Goal: Transaction & Acquisition: Purchase product/service

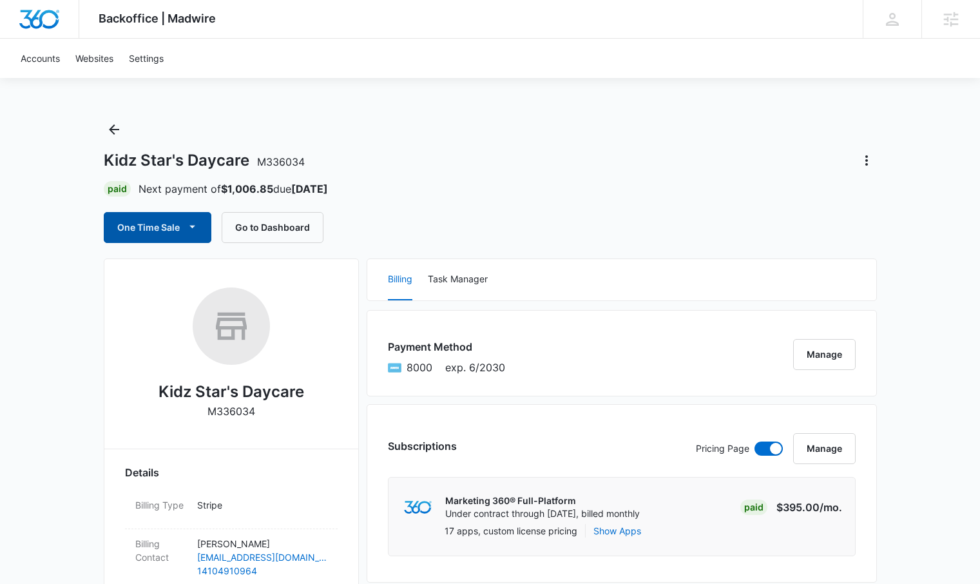
click at [167, 226] on button "One Time Sale" at bounding box center [158, 227] width 108 height 31
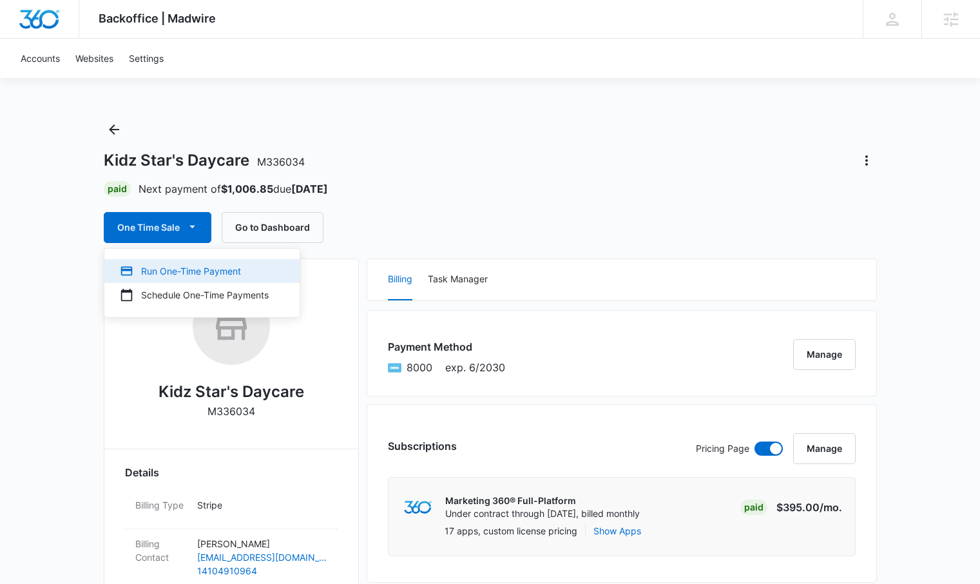
click at [239, 269] on div "Run One-Time Payment" at bounding box center [194, 271] width 149 height 14
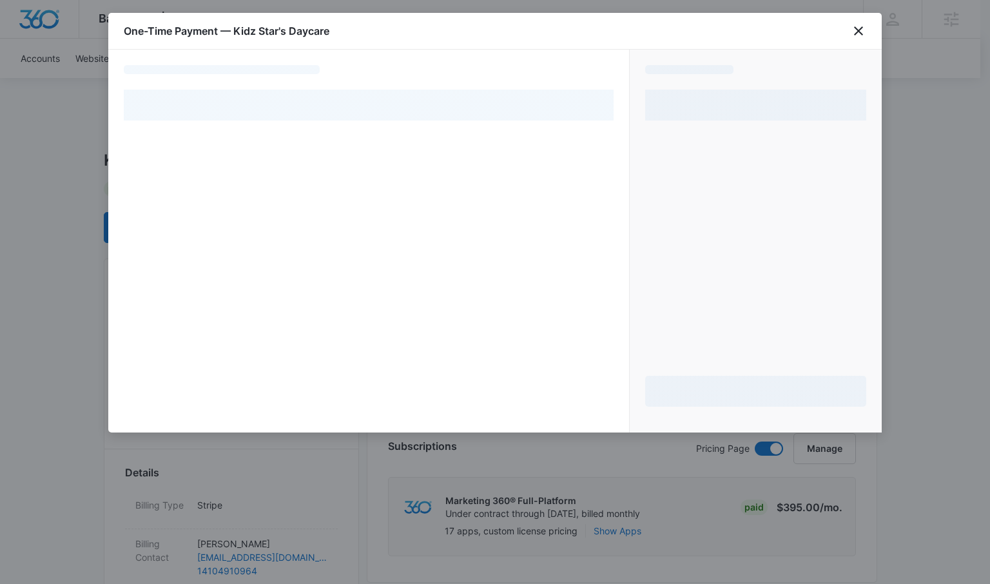
select select "pm_1RuzPVA4n8RTgNjUYg25DUAS"
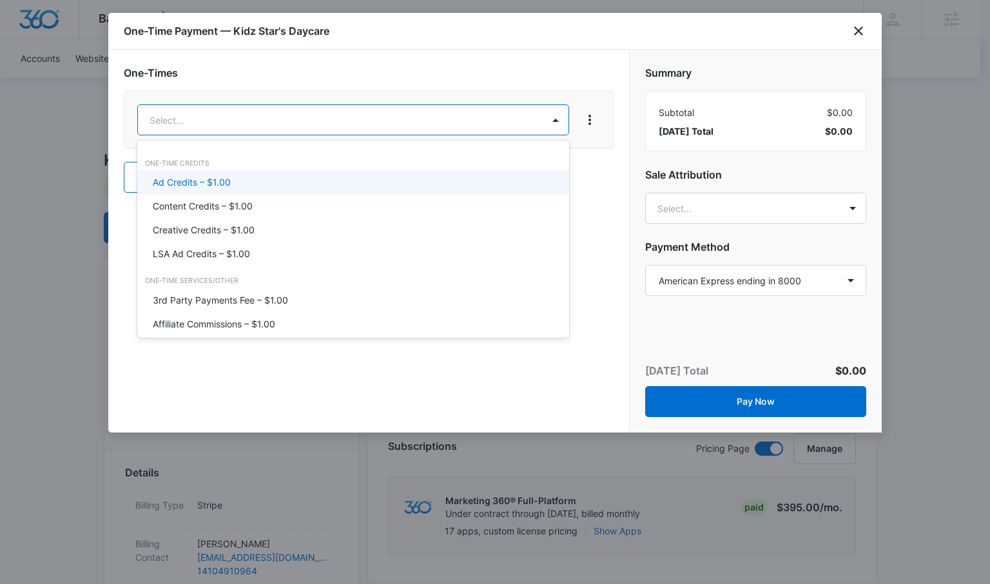
click at [267, 184] on div "Ad Credits – $1.00" at bounding box center [352, 182] width 398 height 14
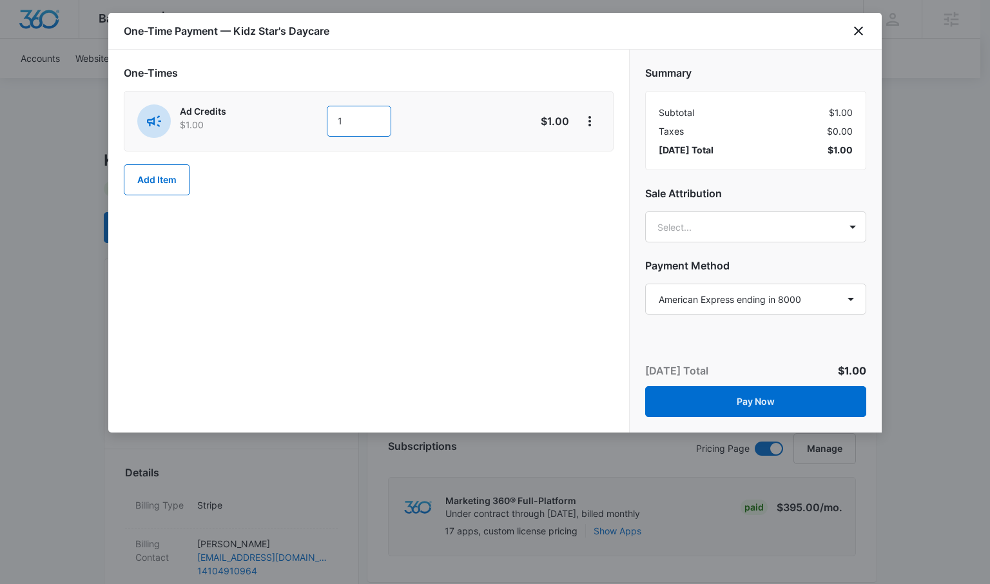
click at [353, 121] on input "1" at bounding box center [359, 121] width 64 height 31
type input "300"
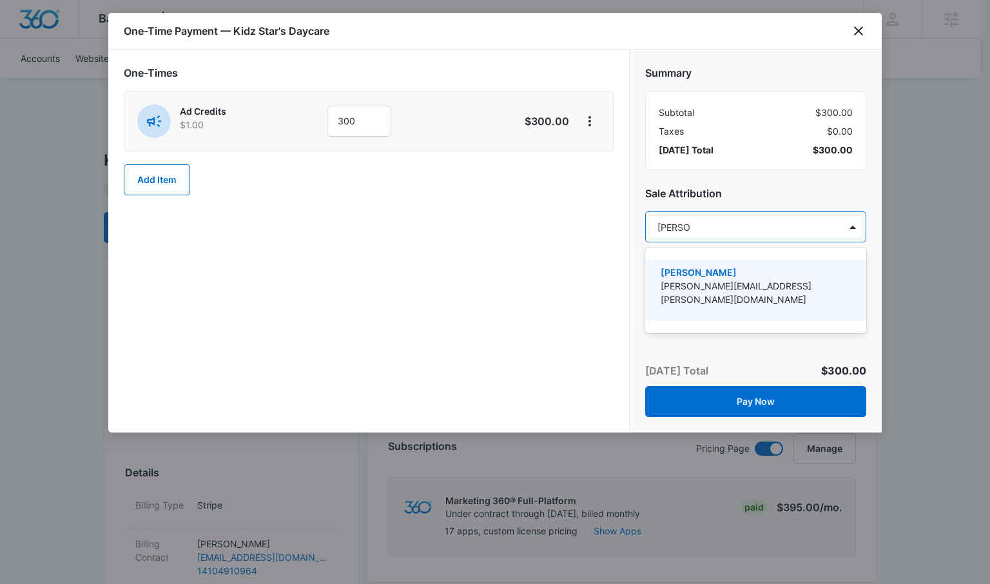
type input "[PERSON_NAME]"
click at [727, 267] on p "[PERSON_NAME]" at bounding box center [753, 272] width 187 height 14
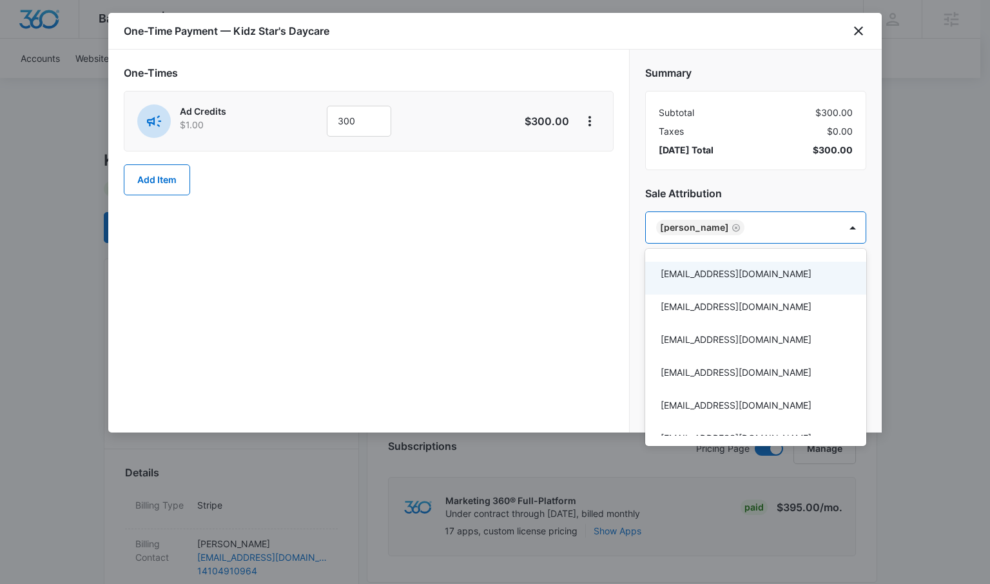
click at [551, 251] on div at bounding box center [495, 292] width 990 height 584
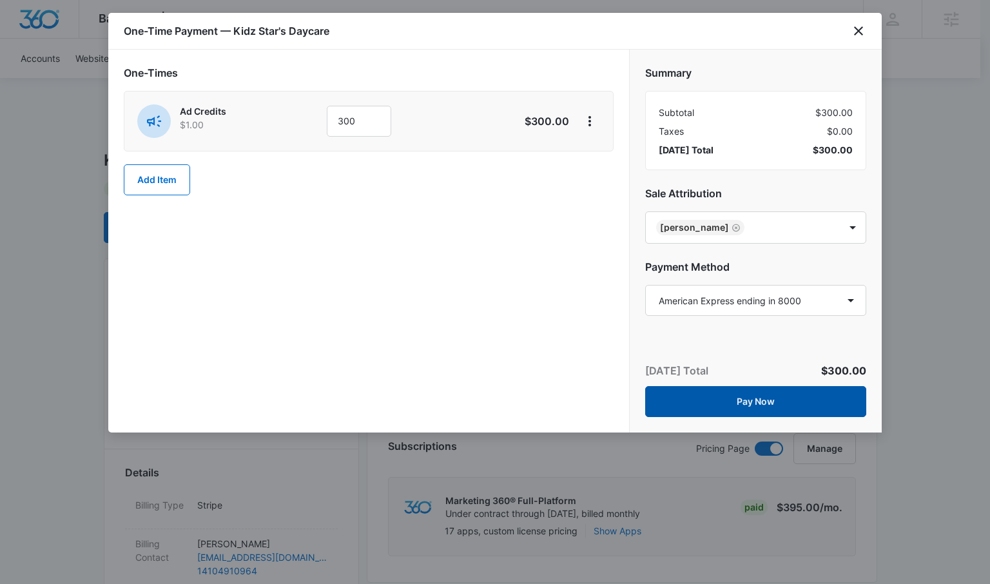
click at [760, 394] on button "Pay Now" at bounding box center [755, 401] width 221 height 31
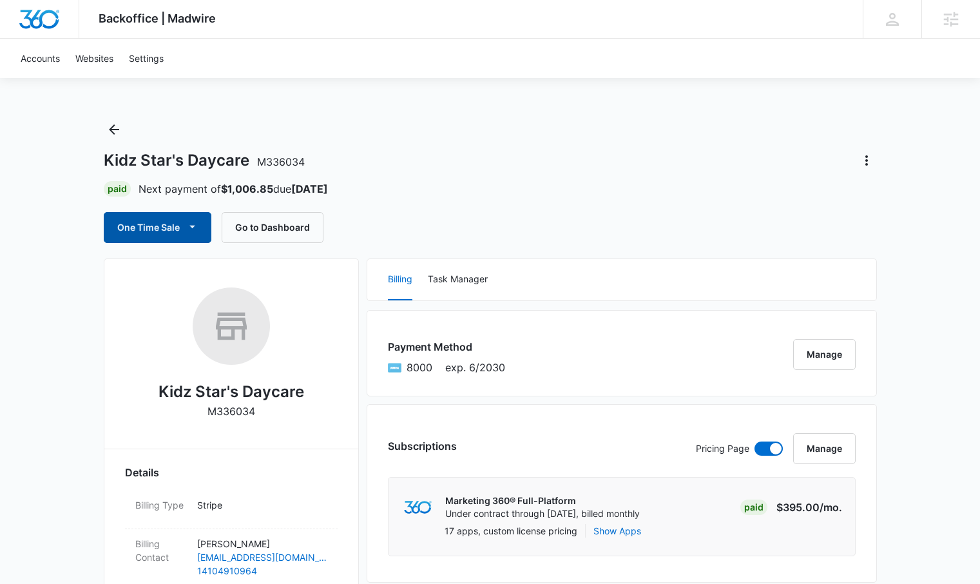
click at [193, 221] on icon "button" at bounding box center [193, 227] width 14 height 14
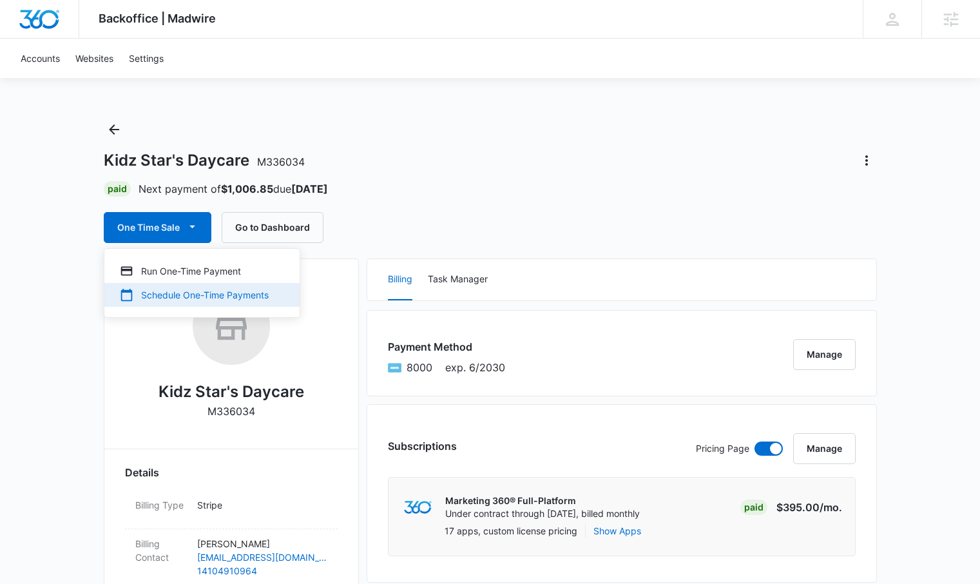
click at [181, 300] on div "Schedule One-Time Payments" at bounding box center [194, 295] width 149 height 14
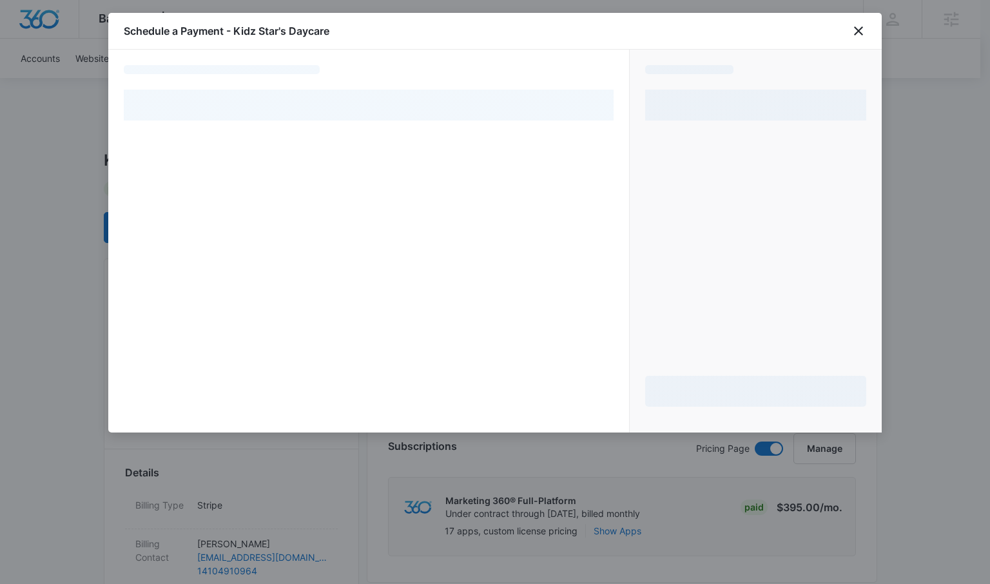
select select "pm_1RuzPVA4n8RTgNjUYg25DUAS"
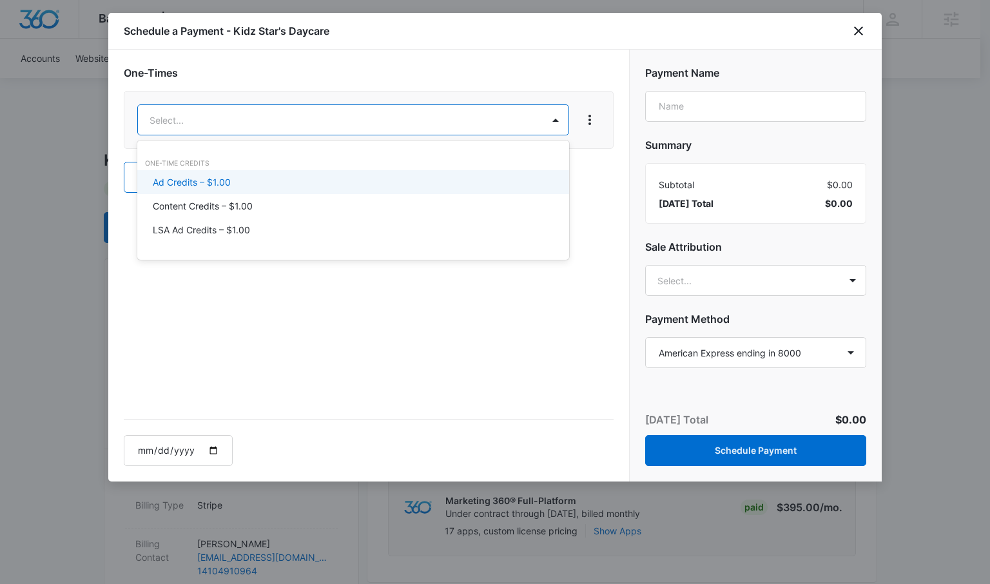
click at [287, 184] on div "Ad Credits – $1.00" at bounding box center [352, 182] width 398 height 14
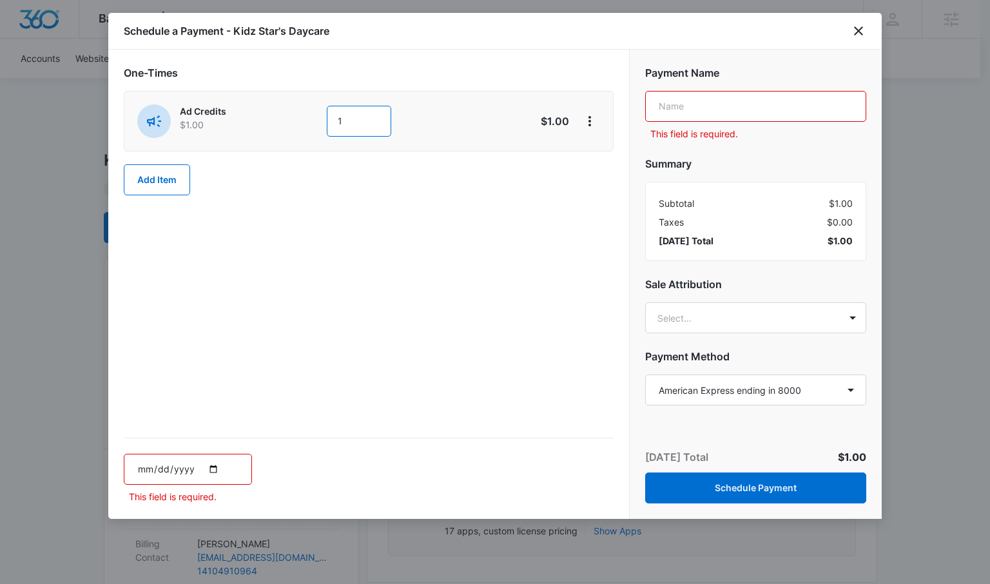
click at [354, 121] on input "1" at bounding box center [359, 121] width 64 height 31
type input "300"
click at [719, 107] on input "text" at bounding box center [755, 106] width 221 height 31
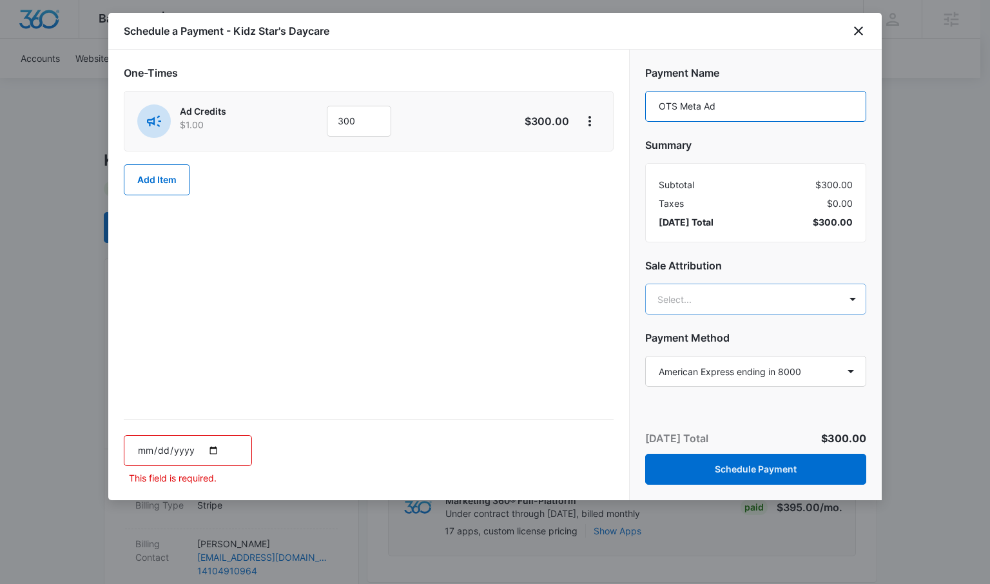
type input "OTS Meta Ad"
type input "[PERSON_NAME]"
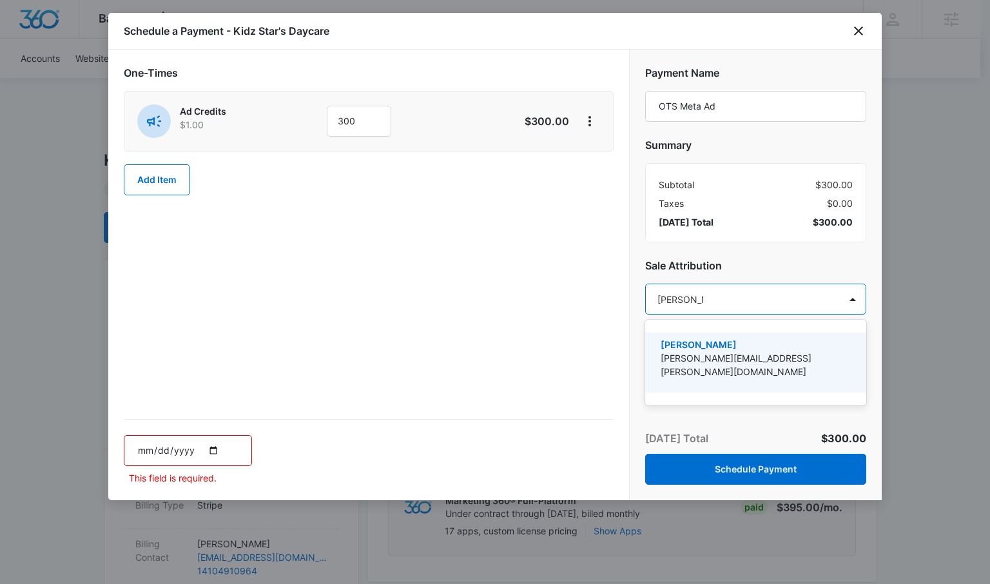
click at [728, 348] on p "[PERSON_NAME]" at bounding box center [753, 345] width 187 height 14
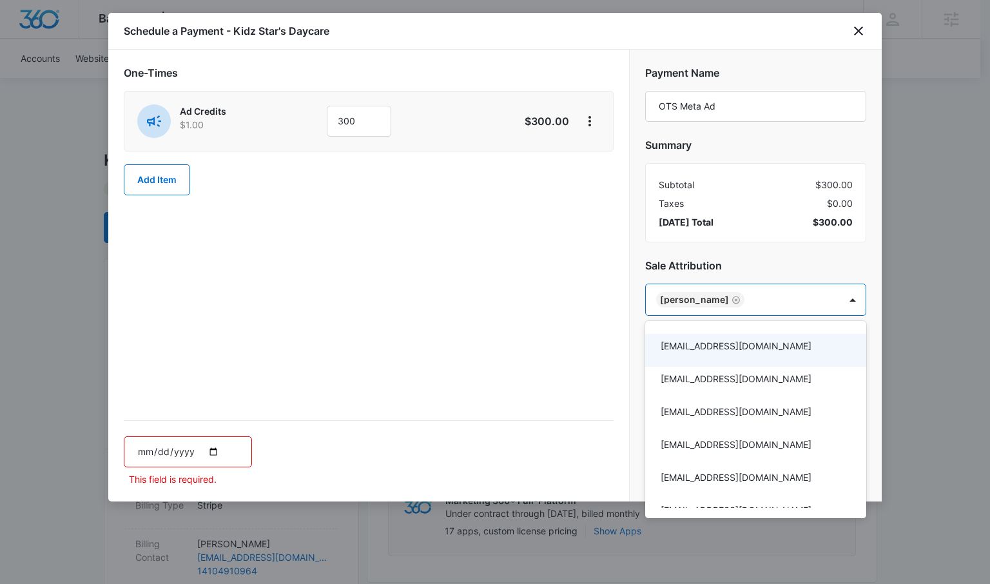
click at [578, 316] on div at bounding box center [495, 292] width 990 height 584
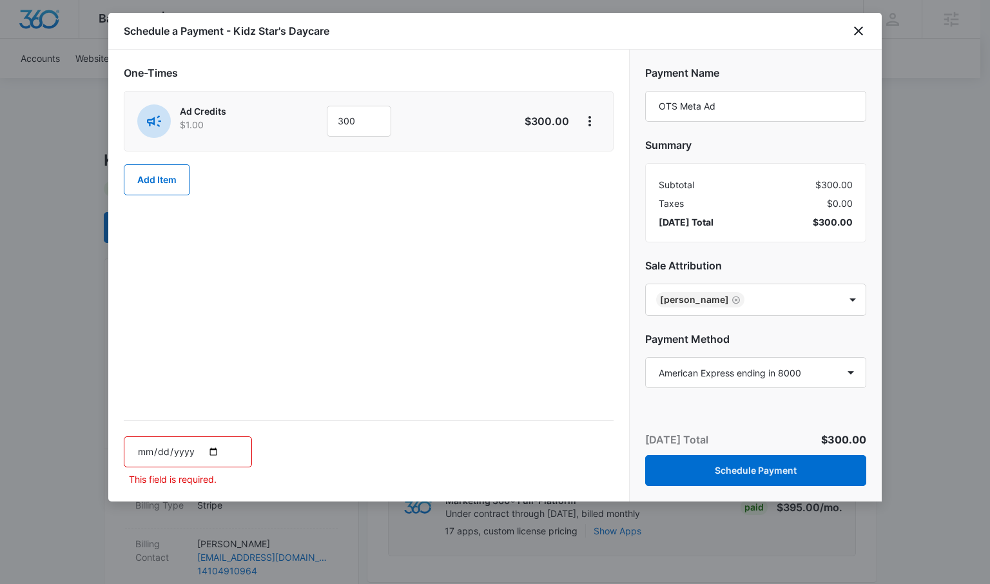
click at [164, 450] on input "date" at bounding box center [188, 451] width 128 height 31
click at [207, 453] on input "date" at bounding box center [188, 451] width 128 height 31
type input "[DATE]"
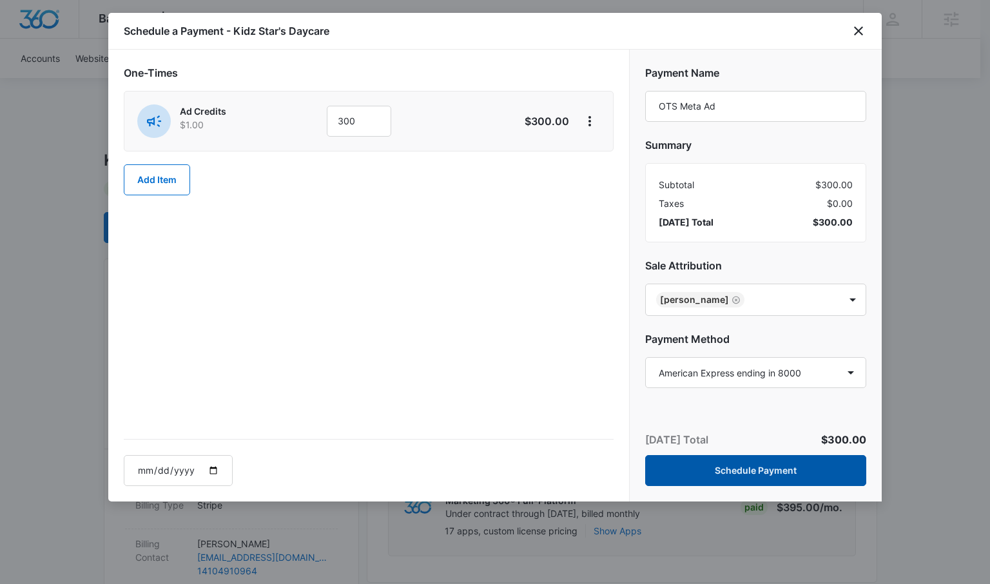
click at [765, 470] on button "Schedule Payment" at bounding box center [755, 470] width 221 height 31
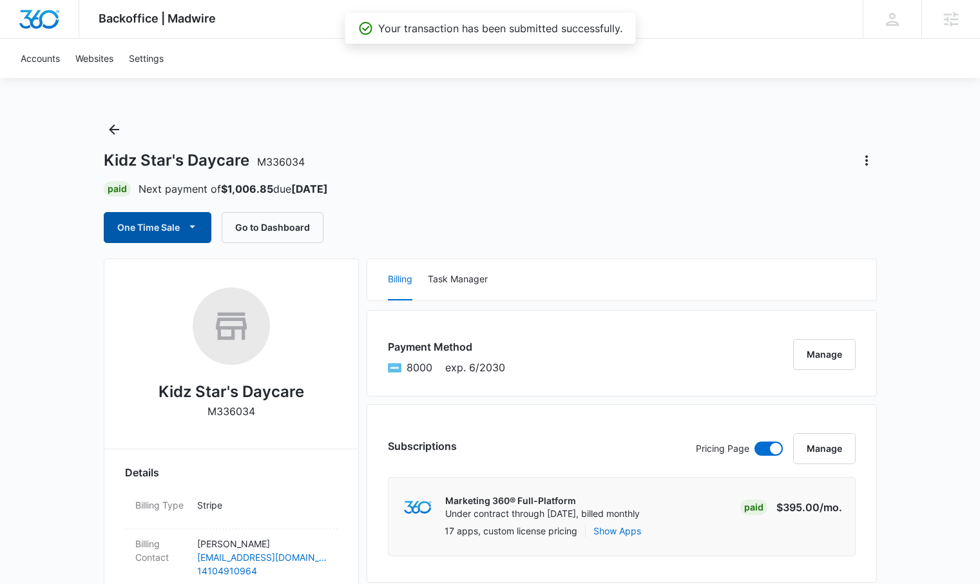
click at [144, 235] on button "One Time Sale" at bounding box center [158, 227] width 108 height 31
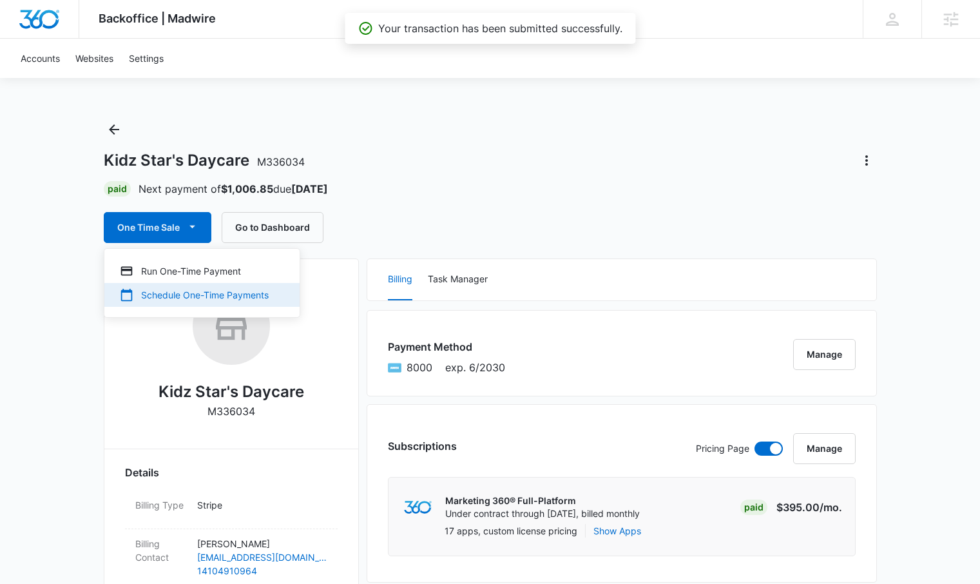
click at [151, 291] on div "Schedule One-Time Payments" at bounding box center [194, 295] width 149 height 14
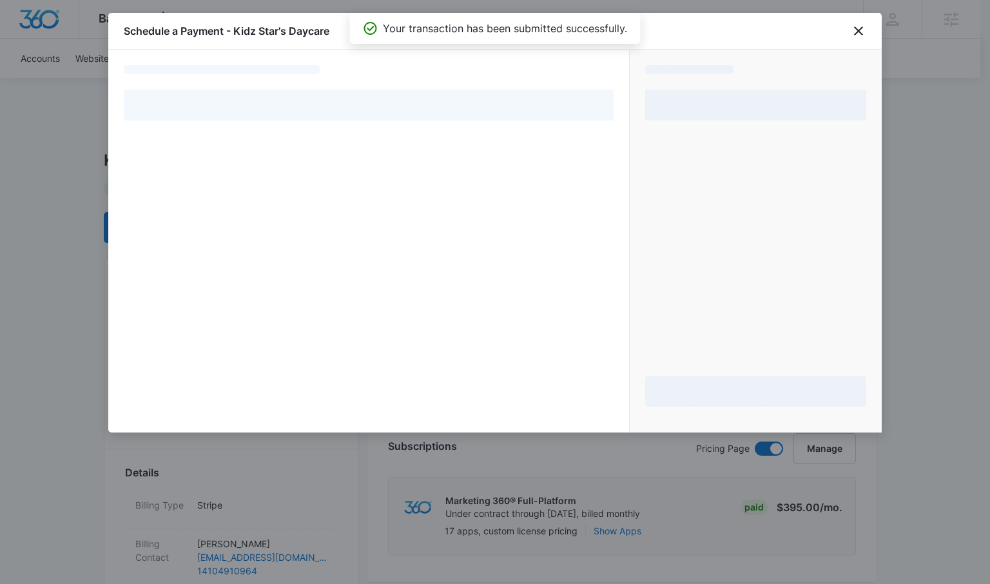
select select "pm_1RuzPVA4n8RTgNjUYg25DUAS"
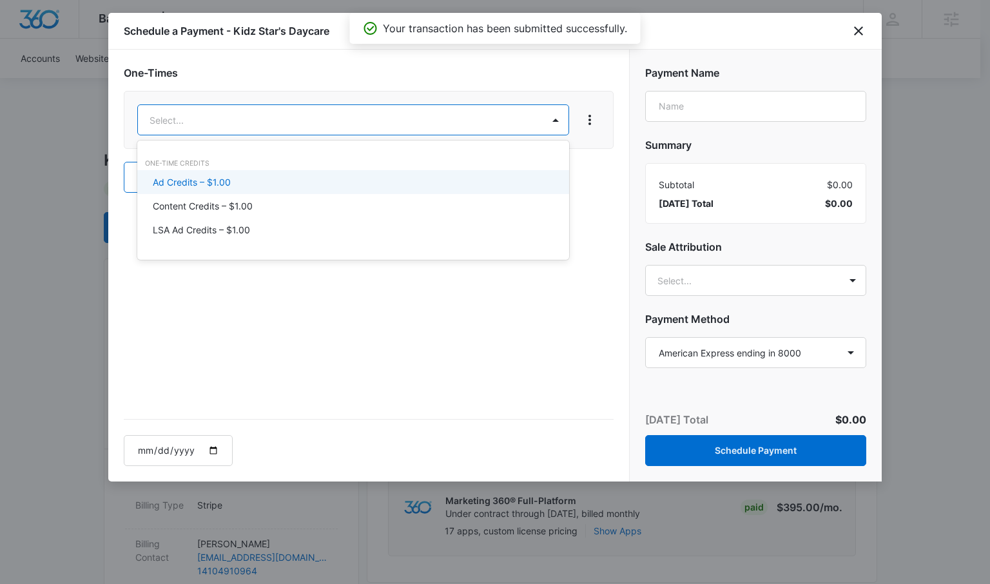
click at [188, 182] on p "Ad Credits – $1.00" at bounding box center [192, 182] width 78 height 14
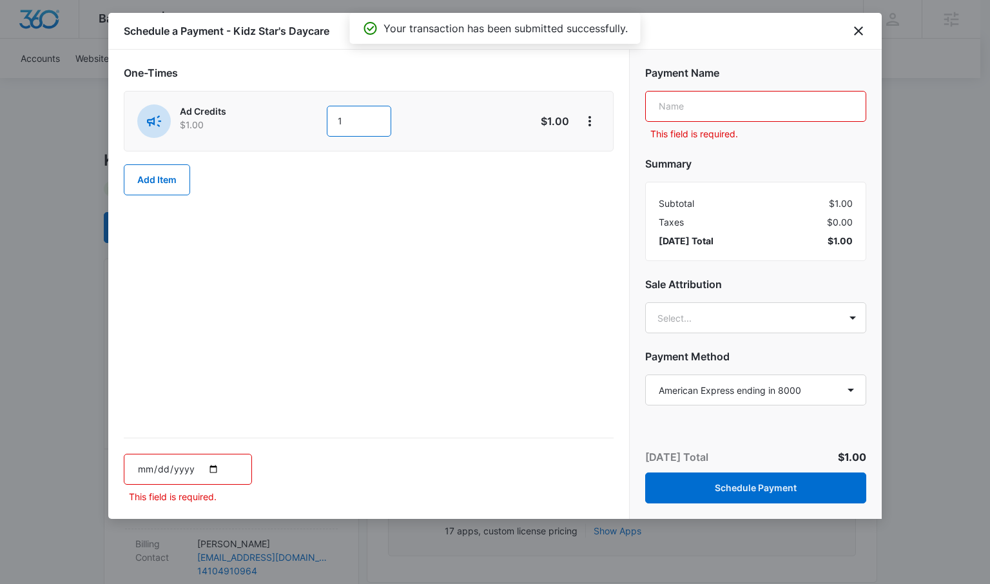
click at [347, 116] on input "1" at bounding box center [359, 121] width 64 height 31
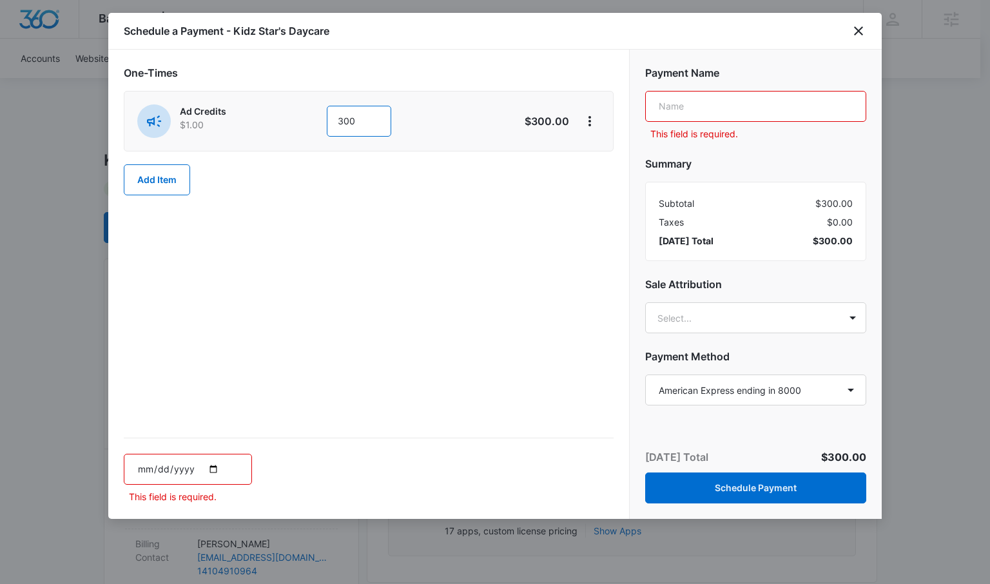
type input "300"
click at [666, 110] on input "text" at bounding box center [755, 106] width 221 height 31
type input "OTS Meta Ad"
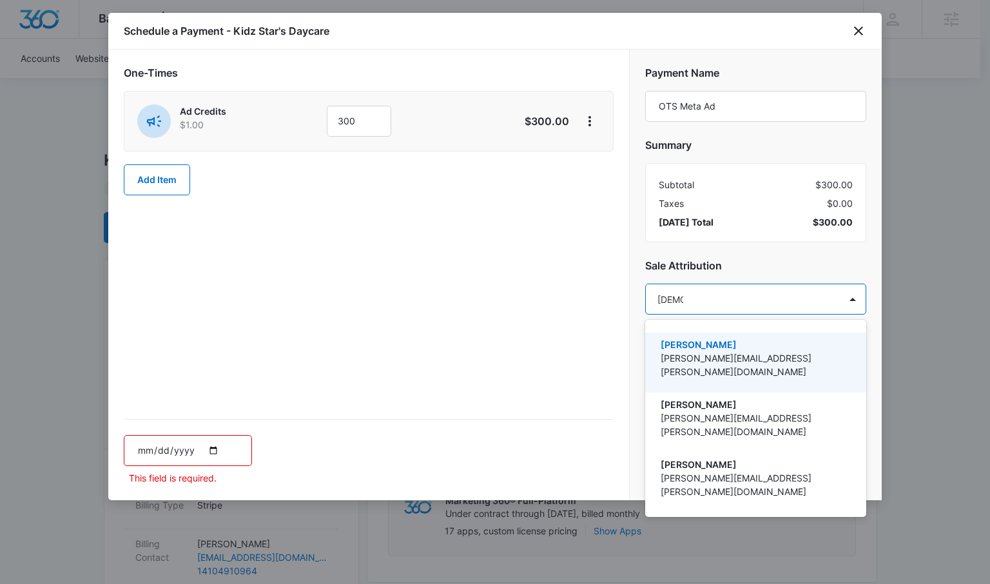
type input "[PERSON_NAME]"
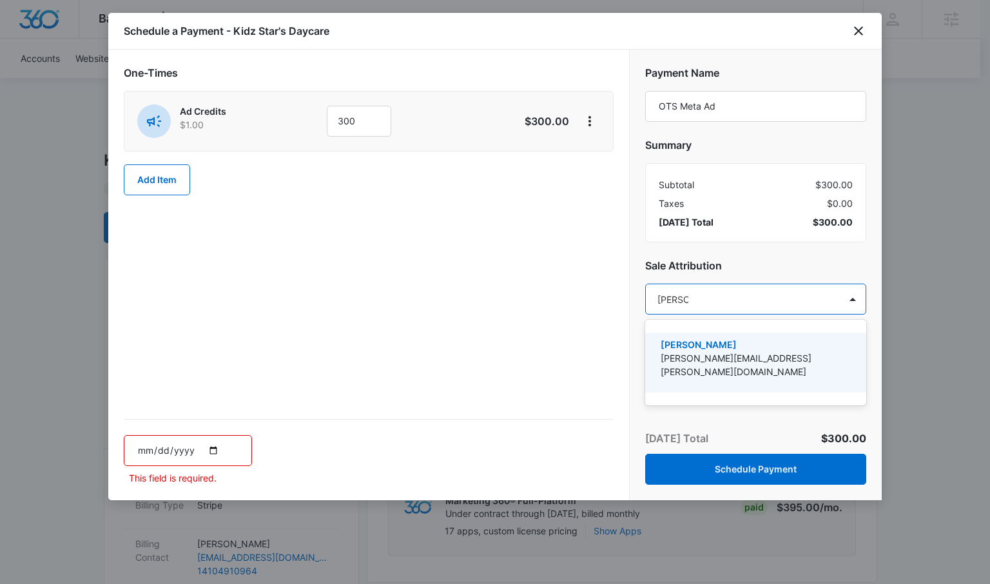
click at [718, 341] on p "[PERSON_NAME]" at bounding box center [753, 345] width 187 height 14
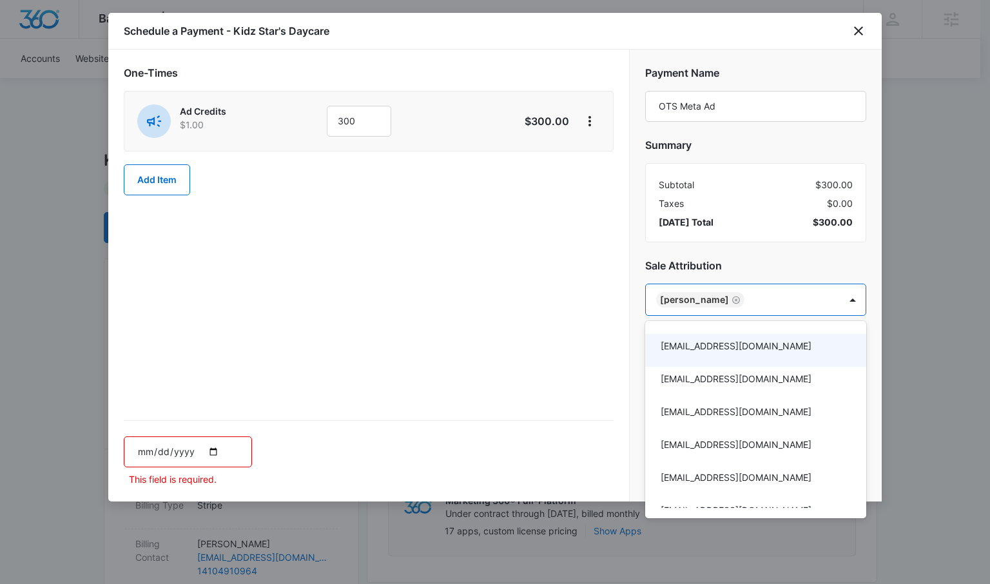
click at [601, 311] on div at bounding box center [495, 292] width 990 height 584
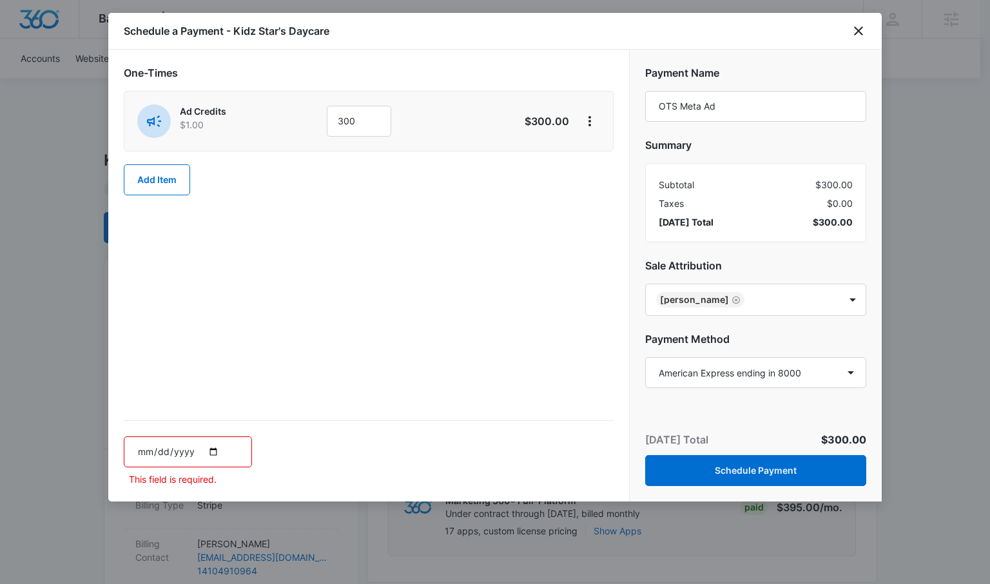
click at [211, 457] on input "date" at bounding box center [188, 451] width 128 height 31
click at [166, 456] on input "date" at bounding box center [188, 451] width 128 height 31
click at [209, 451] on input "date" at bounding box center [188, 451] width 128 height 31
type input "[DATE]"
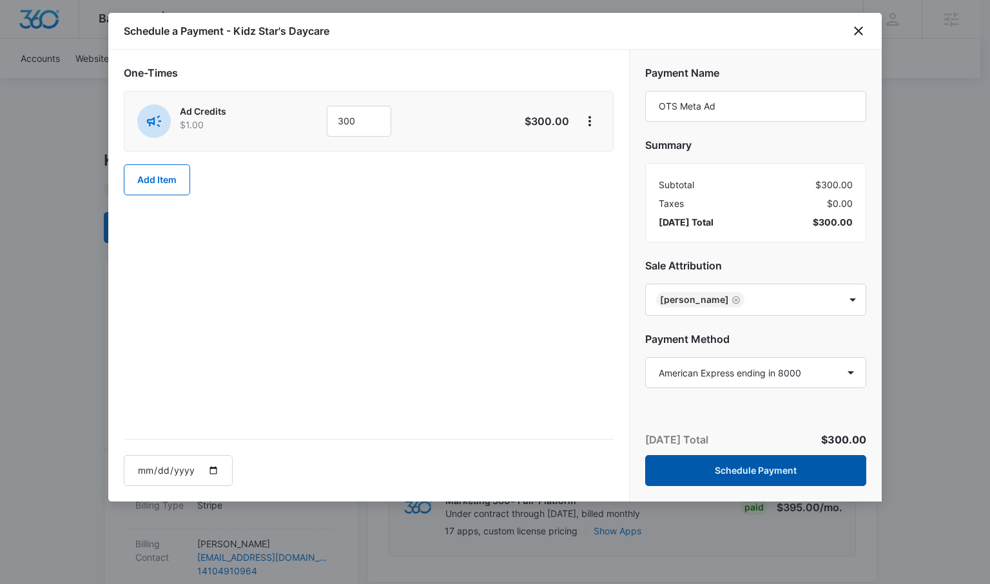
click at [755, 475] on button "Schedule Payment" at bounding box center [755, 470] width 221 height 31
